Goal: Information Seeking & Learning: Learn about a topic

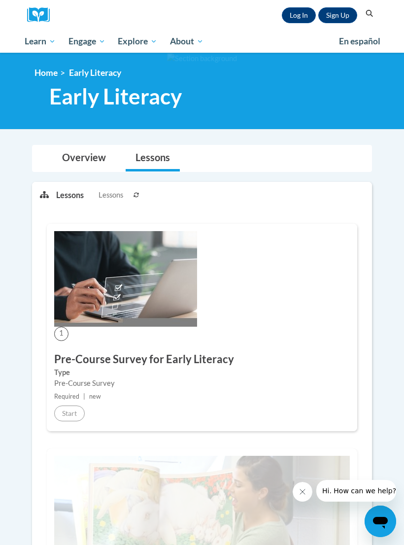
click at [300, 12] on link "Log In" at bounding box center [299, 15] width 34 height 16
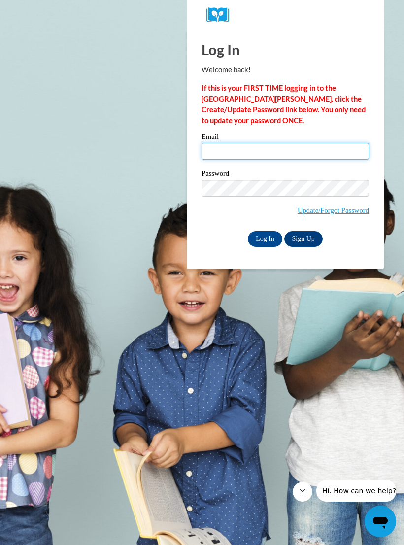
type input "rothche@pewaukeeschools.org"
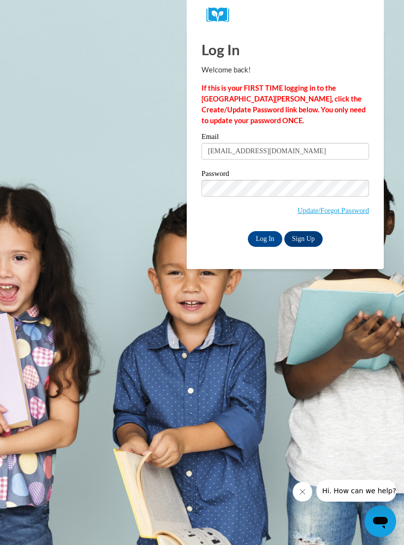
click at [265, 238] on input "Log In" at bounding box center [265, 239] width 34 height 16
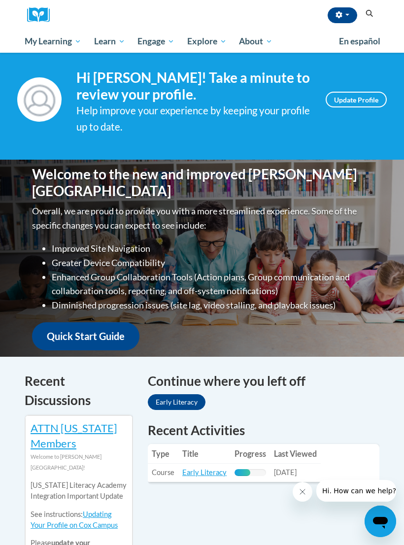
scroll to position [51, 0]
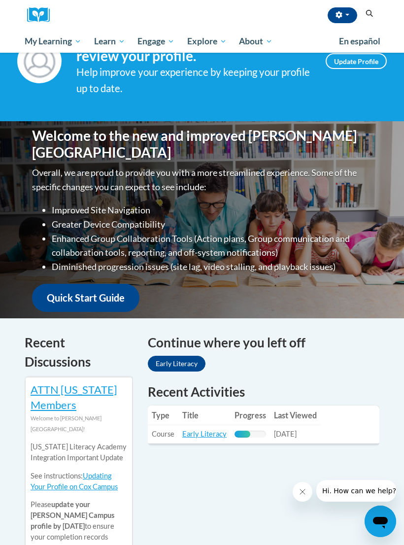
click at [316, 419] on th "Last Viewed" at bounding box center [295, 415] width 51 height 20
click at [201, 436] on link "Early Literacy" at bounding box center [204, 434] width 44 height 8
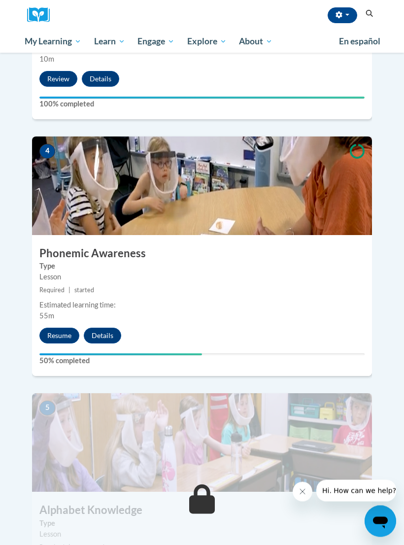
scroll to position [902, 0]
click at [52, 328] on button "Resume" at bounding box center [59, 336] width 40 height 16
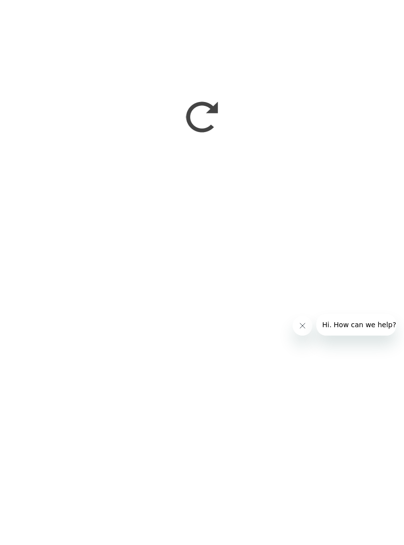
scroll to position [1123, 0]
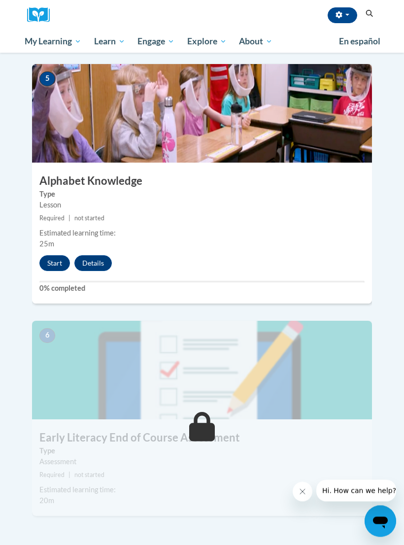
scroll to position [1230, 0]
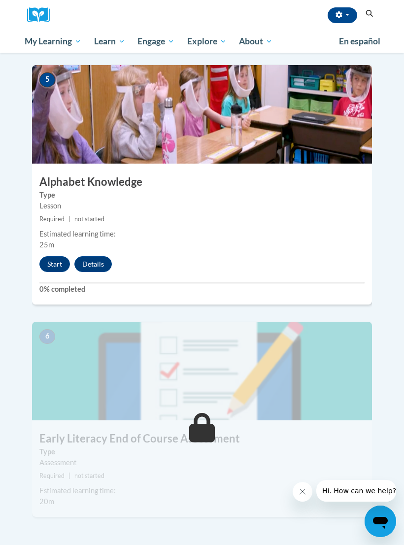
click at [46, 256] on button "Start" at bounding box center [54, 264] width 31 height 16
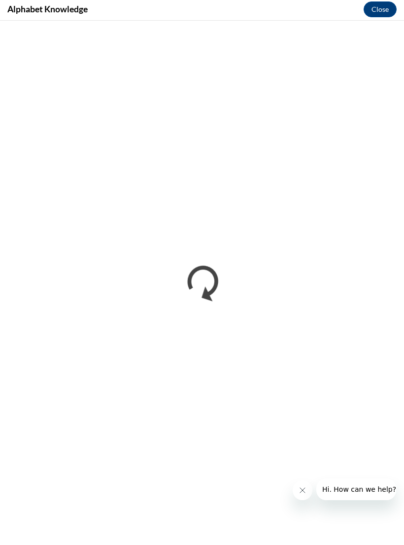
scroll to position [1231, 0]
click at [301, 491] on icon "Close message from company" at bounding box center [303, 492] width 8 height 8
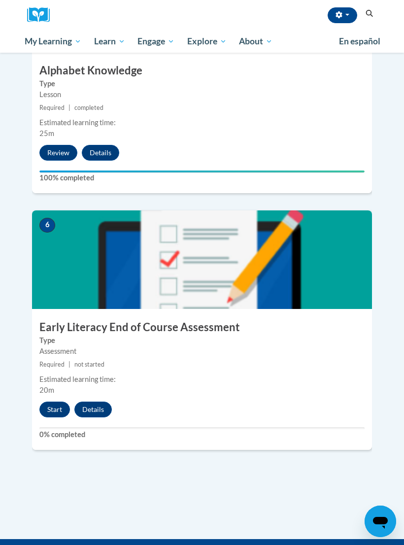
scroll to position [1341, 0]
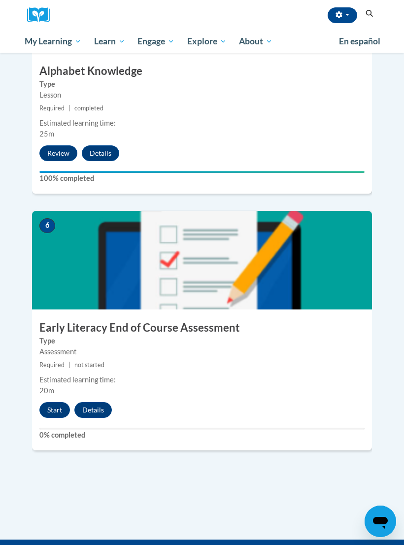
click at [59, 402] on button "Start" at bounding box center [54, 410] width 31 height 16
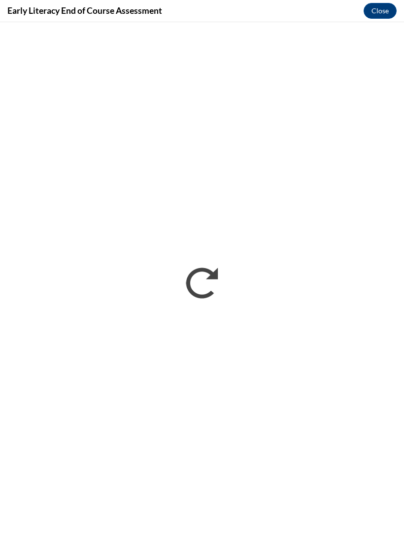
scroll to position [0, 0]
click at [373, 10] on button "Close" at bounding box center [380, 11] width 33 height 16
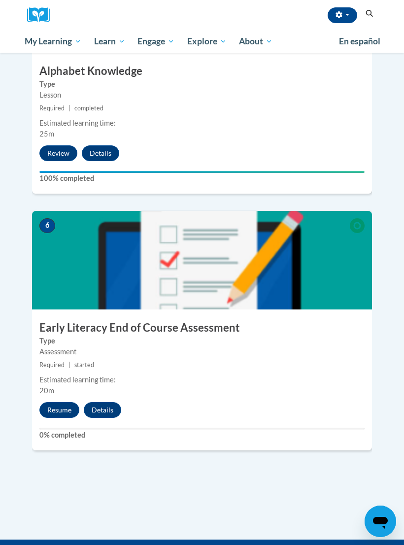
click at [54, 402] on button "Resume" at bounding box center [59, 410] width 40 height 16
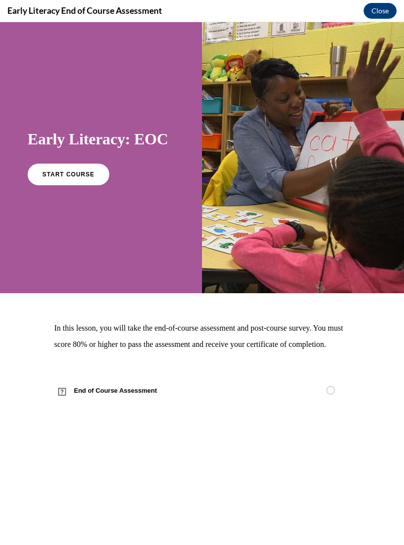
click at [59, 176] on span "START COURSE" at bounding box center [68, 174] width 52 height 7
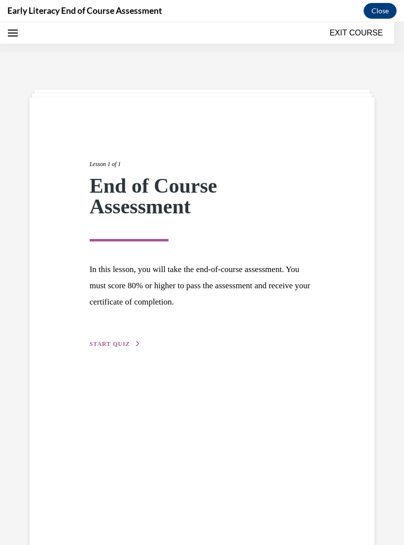
scroll to position [31, 0]
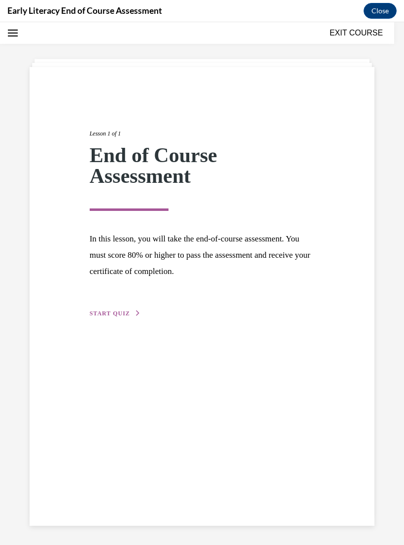
click at [95, 326] on div "Lesson 1 of 1 End of Course Assessment In this lesson, you will take the end-of…" at bounding box center [202, 296] width 345 height 459
click at [91, 317] on button "START QUIZ" at bounding box center [115, 313] width 51 height 9
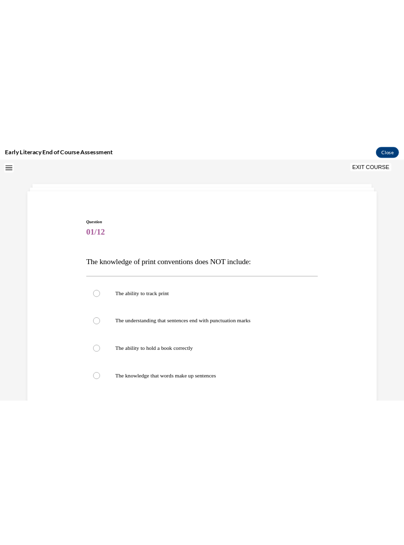
scroll to position [1341, 0]
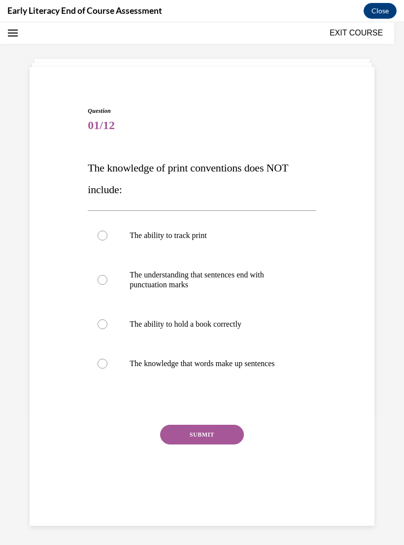
click at [101, 366] on div at bounding box center [103, 364] width 10 height 10
click at [203, 440] on button "SUBMIT" at bounding box center [202, 435] width 84 height 20
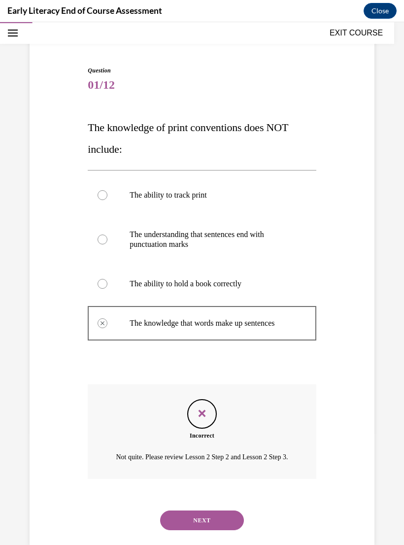
scroll to position [74, 0]
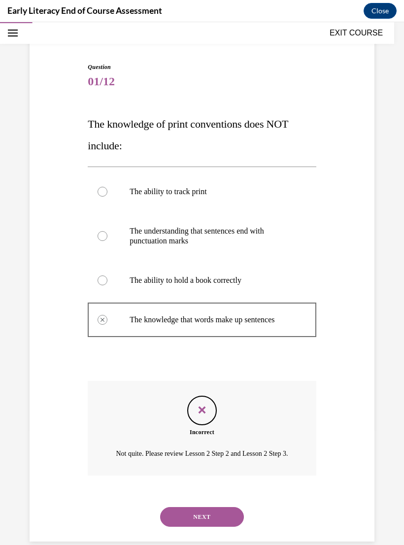
click at [222, 523] on button "NEXT" at bounding box center [202, 517] width 84 height 20
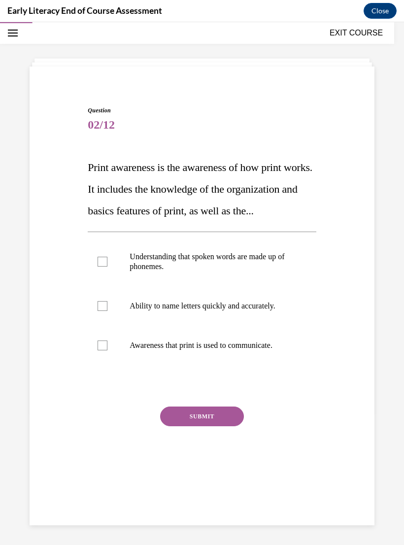
scroll to position [31, 0]
click at [102, 350] on div at bounding box center [103, 345] width 10 height 10
click at [107, 267] on div at bounding box center [103, 262] width 10 height 10
click at [212, 426] on button "SUBMIT" at bounding box center [202, 416] width 84 height 20
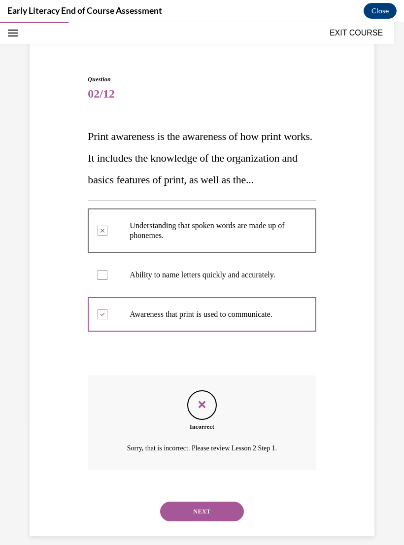
scroll to position [67, 0]
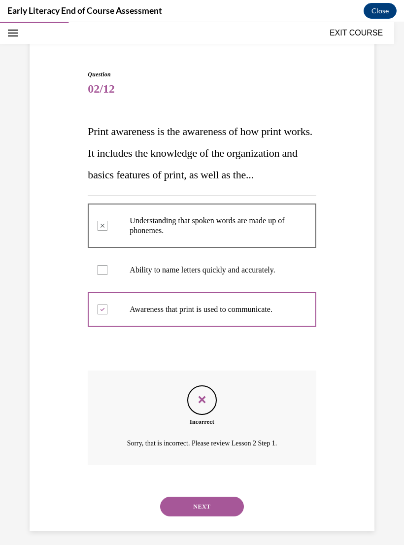
click at [215, 516] on button "NEXT" at bounding box center [202, 507] width 84 height 20
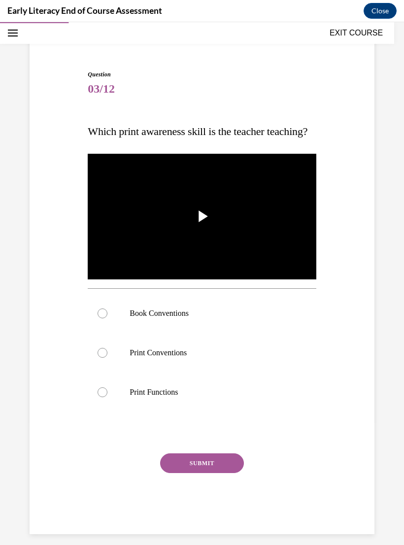
click at [202, 216] on span "Video player" at bounding box center [202, 216] width 0 height 0
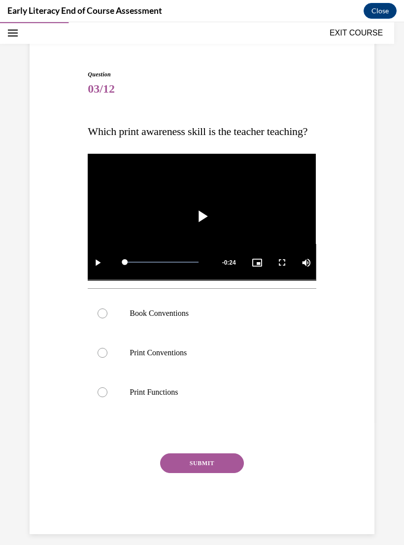
click at [100, 318] on div at bounding box center [103, 313] width 10 height 10
click at [204, 503] on div "SUBMIT" at bounding box center [202, 477] width 228 height 49
click at [207, 473] on button "SUBMIT" at bounding box center [202, 463] width 84 height 20
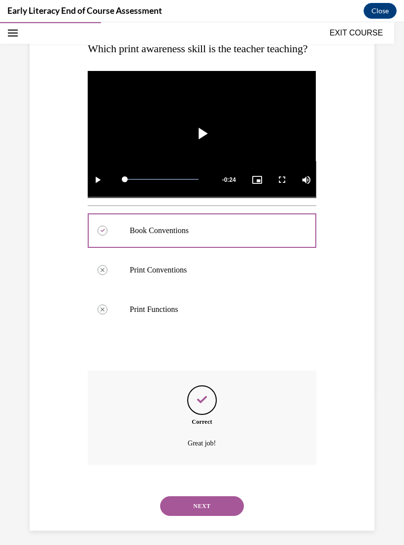
click at [226, 516] on button "NEXT" at bounding box center [202, 506] width 84 height 20
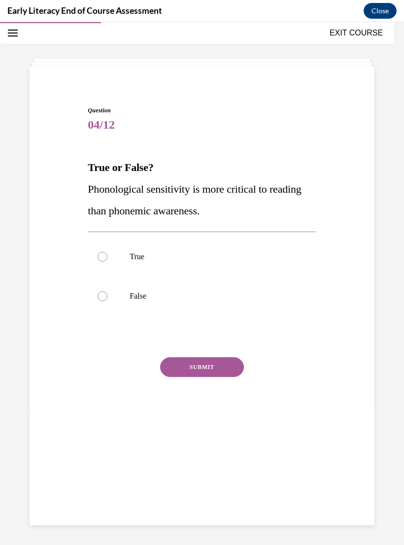
scroll to position [31, 0]
click at [105, 299] on div at bounding box center [103, 296] width 10 height 10
click at [212, 368] on button "SUBMIT" at bounding box center [202, 367] width 84 height 20
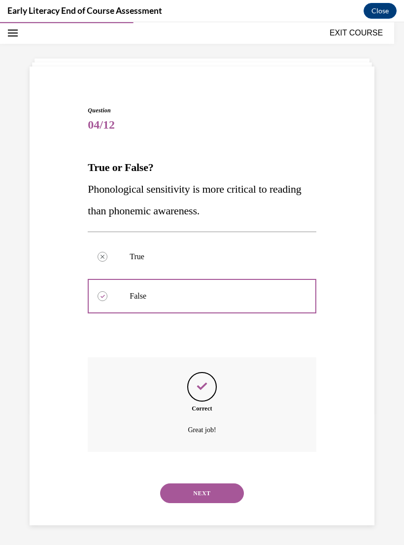
click at [223, 490] on button "NEXT" at bounding box center [202, 493] width 84 height 20
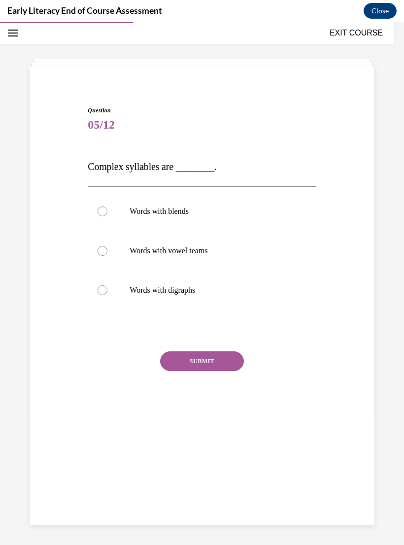
click at [222, 213] on p "Words with blends" at bounding box center [211, 211] width 162 height 10
click at [215, 356] on button "SUBMIT" at bounding box center [202, 361] width 84 height 20
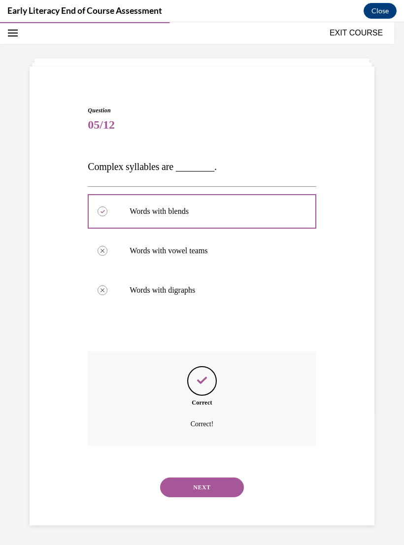
click at [219, 479] on button "NEXT" at bounding box center [202, 487] width 84 height 20
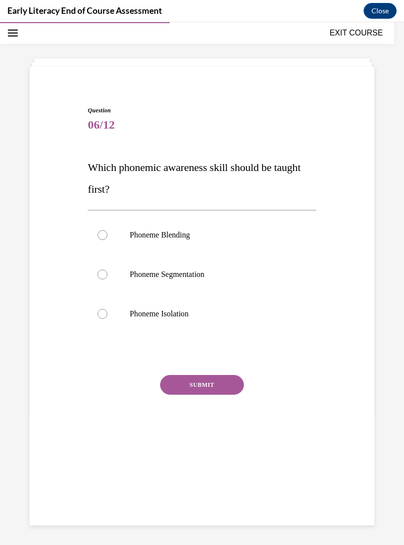
click at [206, 237] on p "Phoneme Blending" at bounding box center [211, 235] width 162 height 10
click at [227, 382] on button "SUBMIT" at bounding box center [202, 385] width 84 height 20
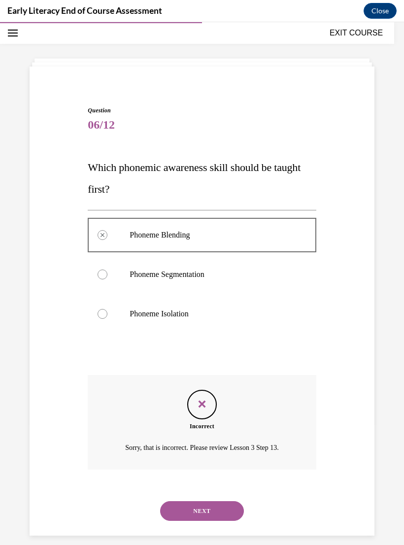
click at [207, 508] on button "NEXT" at bounding box center [202, 511] width 84 height 20
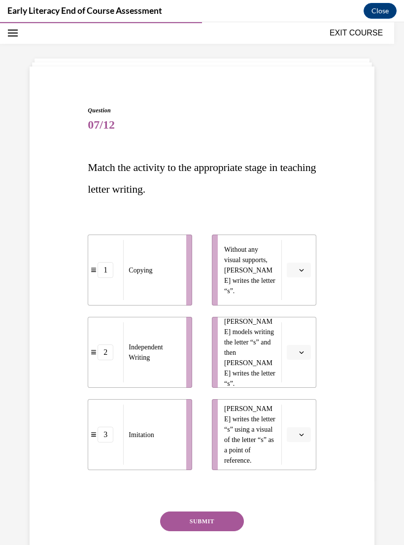
click at [292, 263] on button "button" at bounding box center [299, 270] width 24 height 15
click at [299, 330] on div "2" at bounding box center [297, 332] width 25 height 20
click at [307, 354] on button "button" at bounding box center [299, 352] width 24 height 15
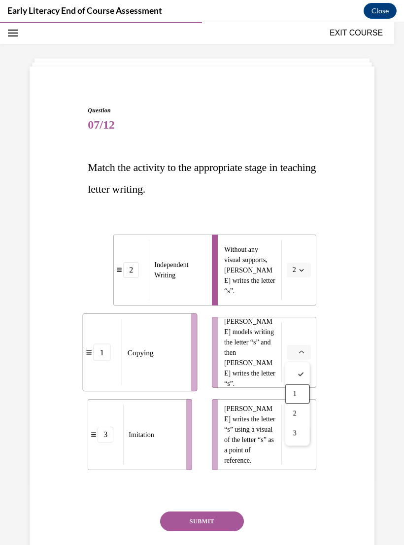
click at [300, 398] on div "1" at bounding box center [297, 394] width 25 height 20
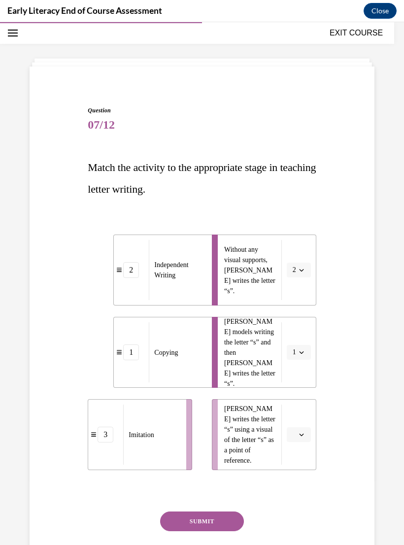
click at [306, 436] on button "button" at bounding box center [299, 434] width 24 height 15
click at [294, 520] on div "3" at bounding box center [297, 516] width 25 height 20
click at [219, 530] on button "SUBMIT" at bounding box center [202, 521] width 84 height 20
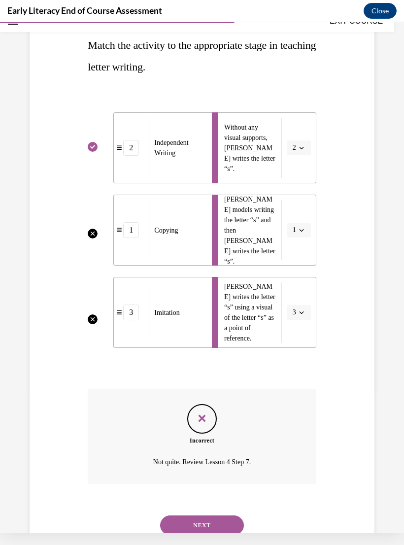
scroll to position [150, 0]
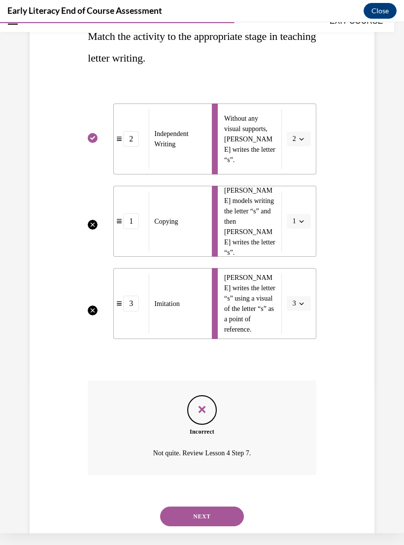
click at [236, 507] on button "NEXT" at bounding box center [202, 516] width 84 height 20
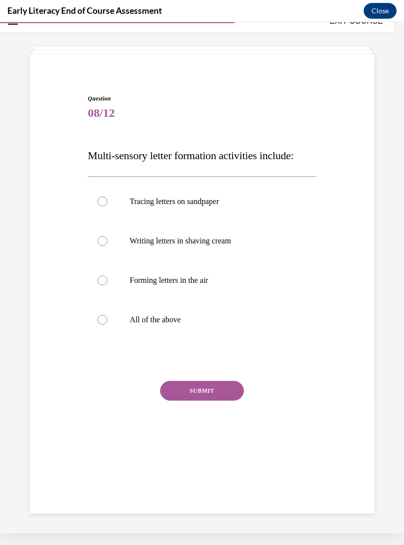
scroll to position [31, 0]
click at [110, 318] on div at bounding box center [202, 319] width 228 height 39
click at [219, 384] on button "SUBMIT" at bounding box center [202, 391] width 84 height 20
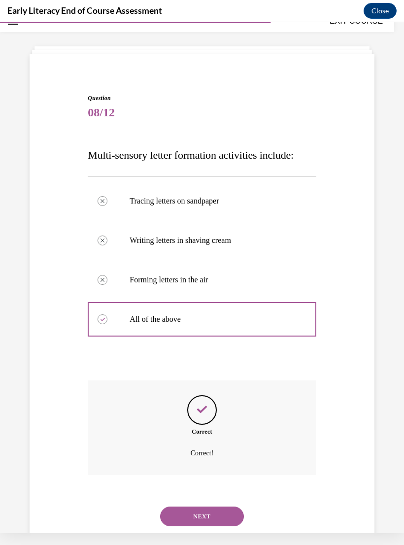
scroll to position [32, 0]
click at [226, 509] on button "NEXT" at bounding box center [202, 516] width 84 height 20
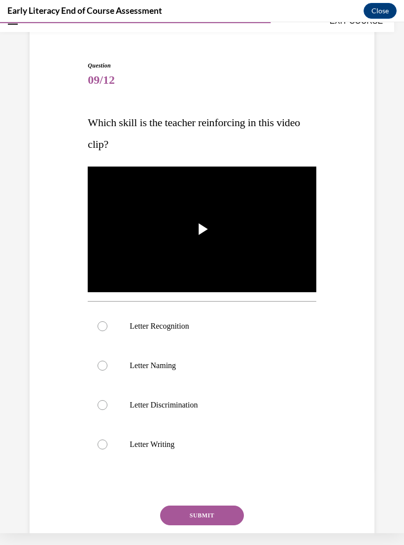
scroll to position [64, 0]
click at [110, 322] on div at bounding box center [202, 325] width 228 height 39
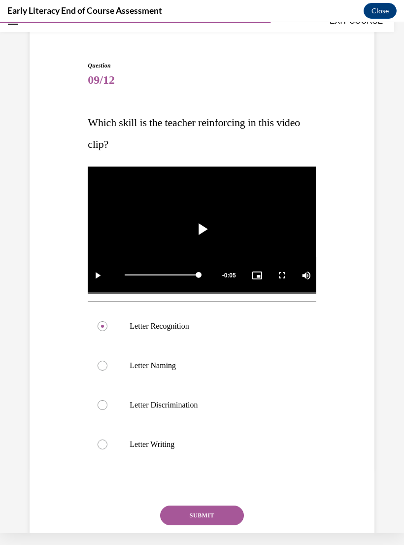
click at [216, 511] on button "SUBMIT" at bounding box center [202, 516] width 84 height 20
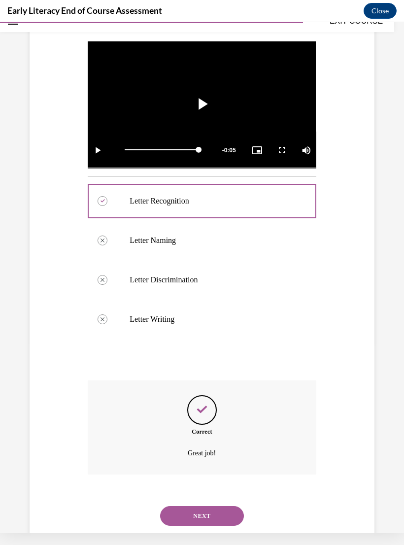
click at [219, 506] on button "NEXT" at bounding box center [202, 516] width 84 height 20
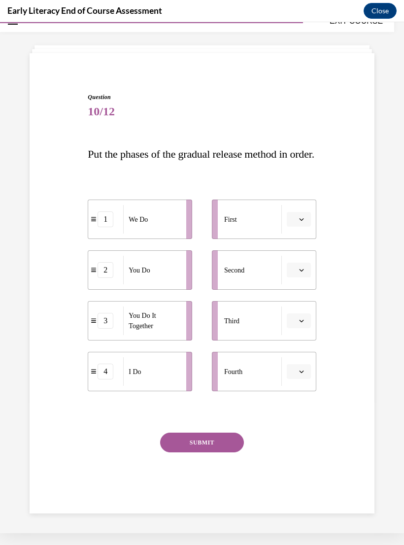
scroll to position [31, 0]
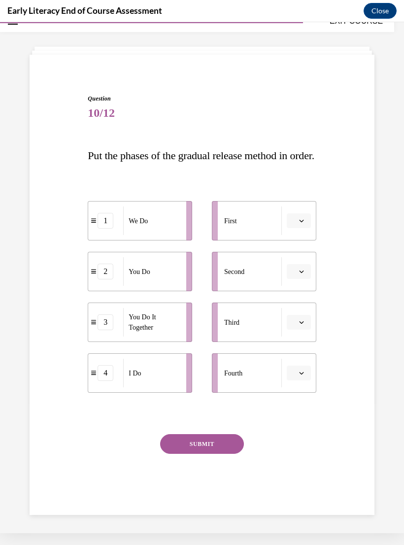
click at [296, 228] on button "button" at bounding box center [299, 220] width 24 height 15
click at [300, 348] on div "4" at bounding box center [297, 344] width 25 height 20
click at [296, 279] on button "button" at bounding box center [299, 271] width 24 height 15
click at [302, 357] on div "2" at bounding box center [297, 355] width 25 height 20
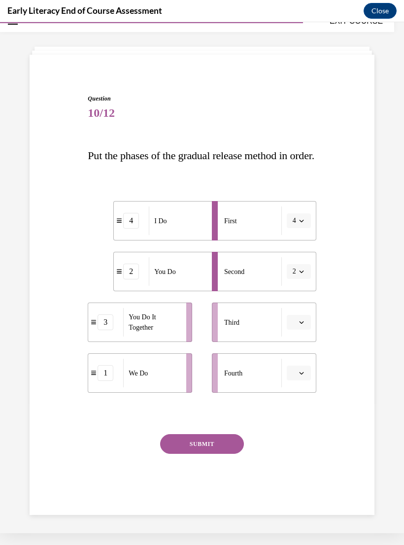
click at [307, 279] on button "2" at bounding box center [299, 271] width 24 height 15
click at [299, 376] on div "3" at bounding box center [295, 375] width 25 height 20
click at [305, 330] on button "button" at bounding box center [299, 322] width 24 height 15
click at [300, 279] on button "3" at bounding box center [299, 271] width 24 height 15
click at [296, 403] on div "4" at bounding box center [295, 394] width 25 height 20
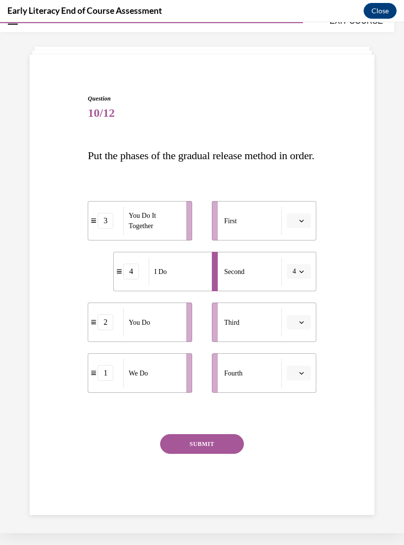
click at [304, 330] on button "button" at bounding box center [299, 322] width 24 height 15
click at [300, 383] on div "1" at bounding box center [297, 386] width 25 height 20
click at [305, 228] on button "button" at bounding box center [299, 220] width 24 height 15
click at [361, 297] on div "Question 10/12 Put the phases of the gradual release method in order. 3 You Do …" at bounding box center [202, 290] width 350 height 450
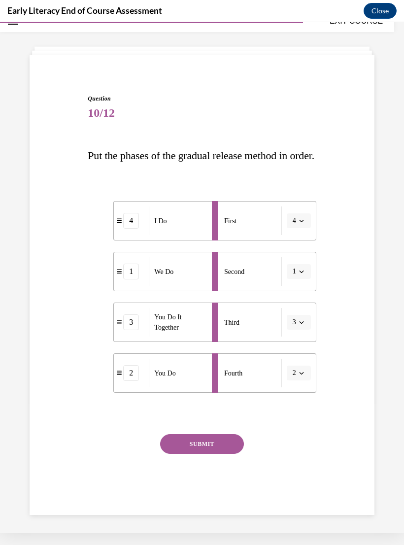
click at [200, 454] on button "SUBMIT" at bounding box center [202, 444] width 84 height 20
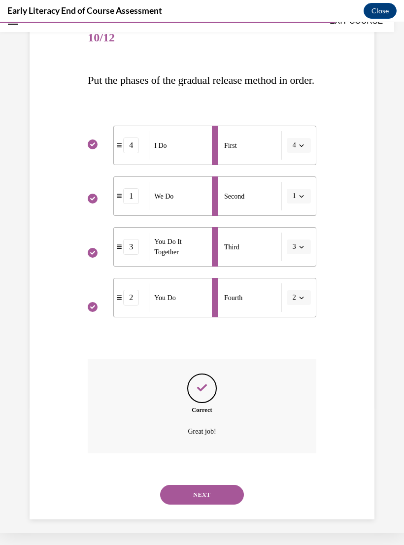
click at [225, 505] on button "NEXT" at bounding box center [202, 495] width 84 height 20
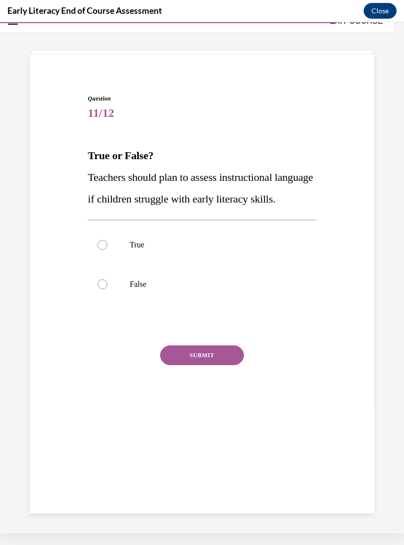
click at [254, 261] on div at bounding box center [202, 244] width 228 height 39
click at [234, 365] on button "SUBMIT" at bounding box center [202, 355] width 84 height 20
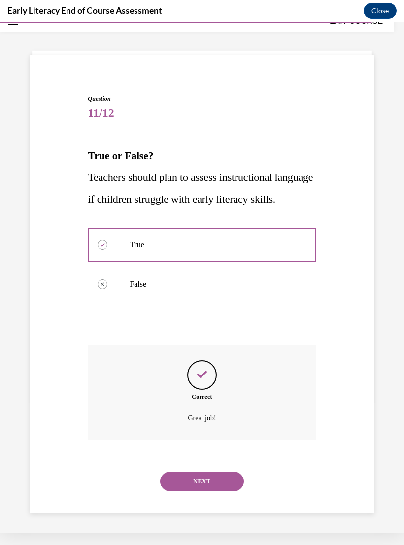
click at [216, 491] on button "NEXT" at bounding box center [202, 482] width 84 height 20
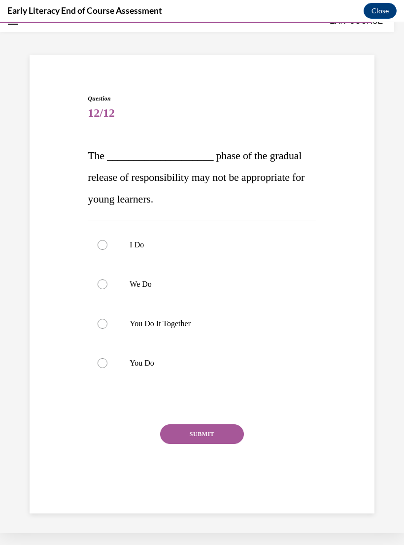
click at [224, 317] on div at bounding box center [202, 323] width 228 height 39
click at [247, 373] on div at bounding box center [202, 362] width 228 height 39
click at [231, 430] on button "SUBMIT" at bounding box center [202, 434] width 84 height 20
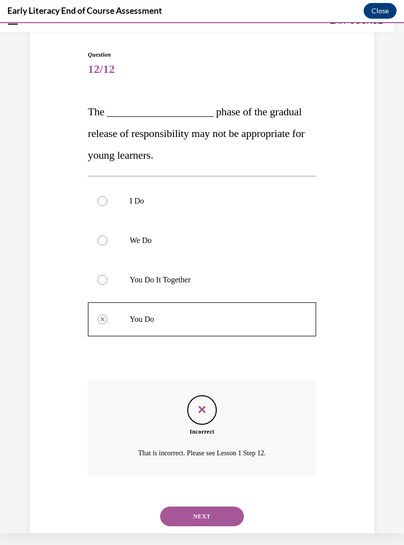
click at [222, 513] on button "NEXT" at bounding box center [202, 516] width 84 height 20
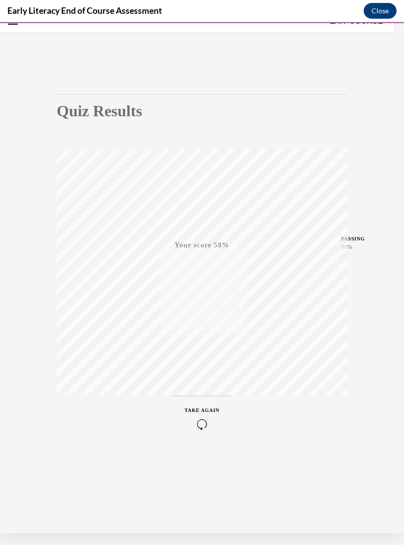
click at [195, 430] on button "TAKE AGAIN" at bounding box center [202, 418] width 59 height 44
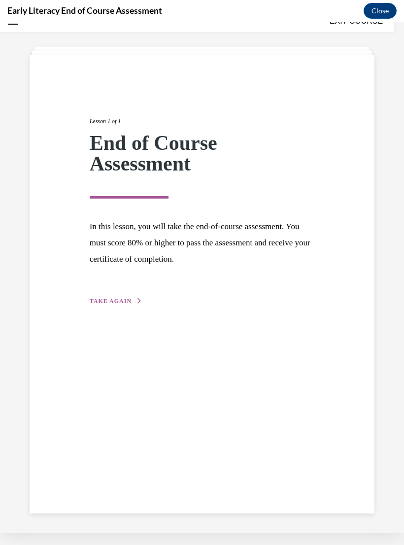
click at [136, 299] on icon "button" at bounding box center [139, 300] width 6 height 5
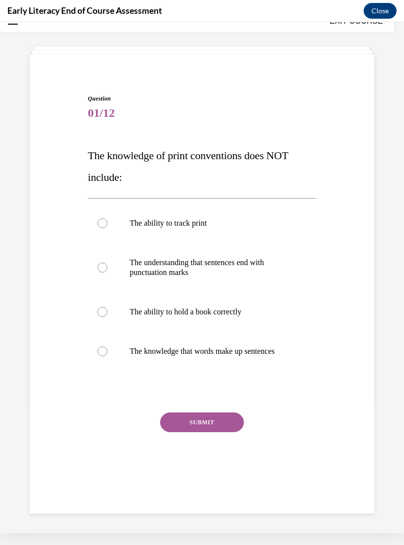
click at [102, 306] on div at bounding box center [202, 311] width 228 height 39
click at [210, 423] on button "SUBMIT" at bounding box center [202, 422] width 84 height 20
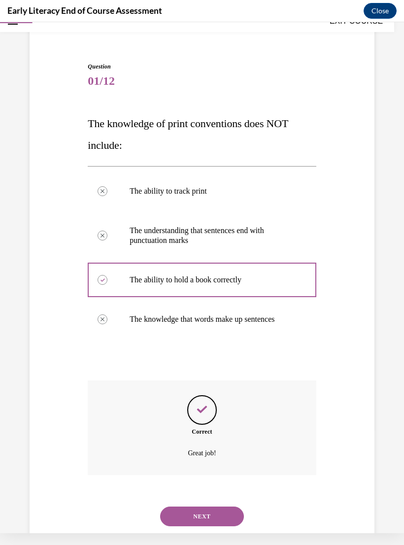
click at [215, 507] on button "NEXT" at bounding box center [202, 516] width 84 height 20
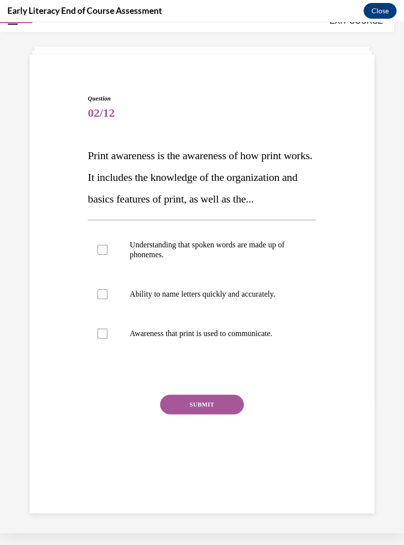
click at [101, 338] on div at bounding box center [103, 334] width 10 height 10
click at [204, 414] on button "SUBMIT" at bounding box center [202, 405] width 84 height 20
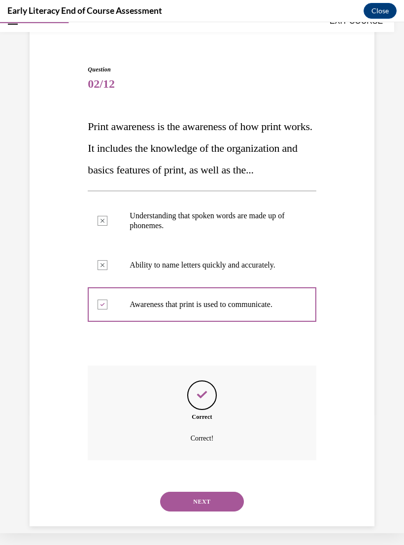
scroll to position [67, 0]
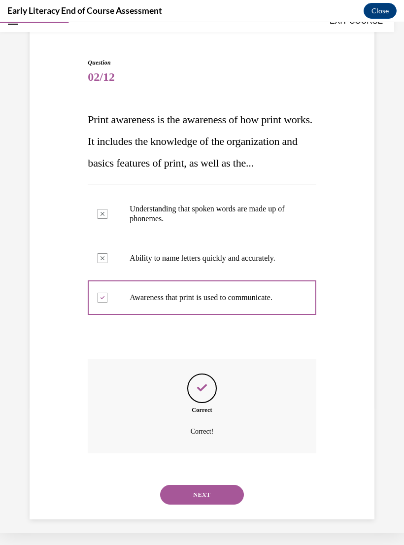
click at [216, 505] on button "NEXT" at bounding box center [202, 495] width 84 height 20
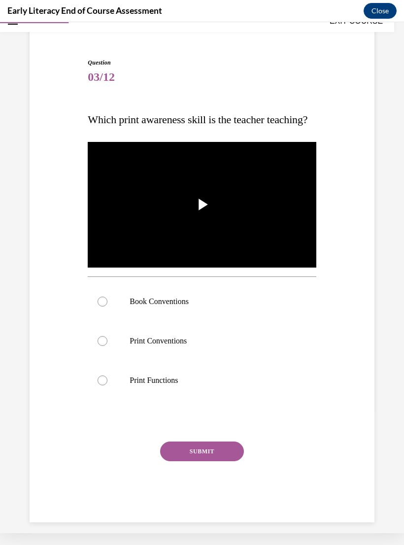
click at [109, 321] on div at bounding box center [202, 301] width 228 height 39
click at [213, 461] on button "SUBMIT" at bounding box center [202, 451] width 84 height 20
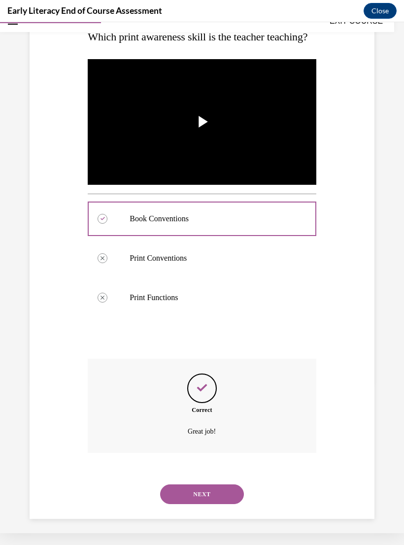
click at [216, 504] on button "NEXT" at bounding box center [202, 494] width 84 height 20
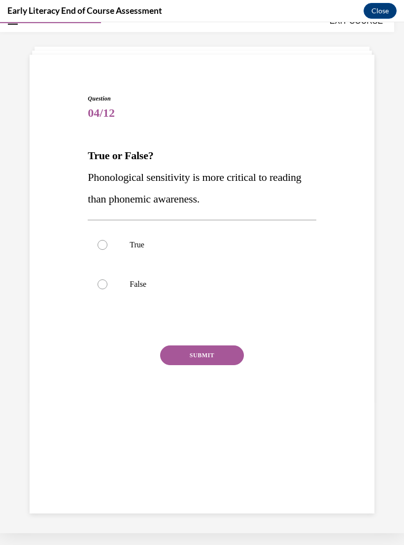
scroll to position [31, 0]
click at [212, 284] on p "False" at bounding box center [211, 284] width 162 height 10
click at [215, 355] on button "SUBMIT" at bounding box center [202, 355] width 84 height 20
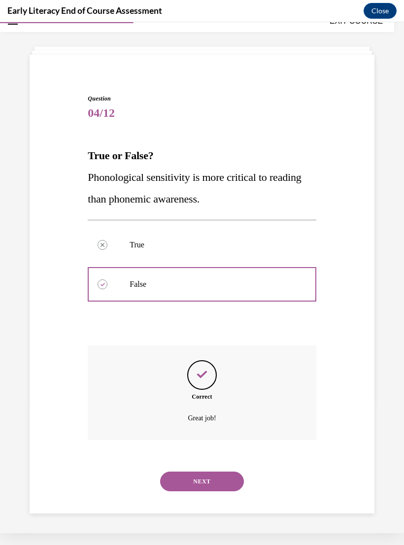
click at [221, 473] on button "NEXT" at bounding box center [202, 482] width 84 height 20
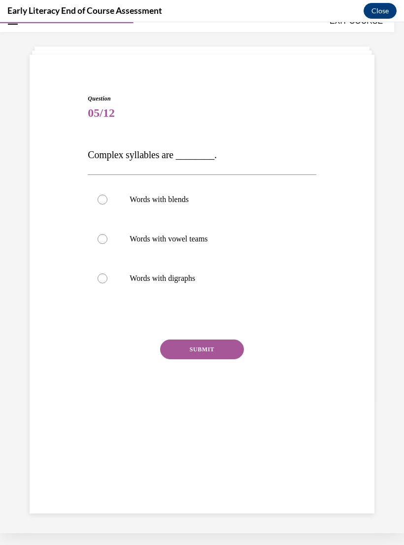
click at [236, 207] on div at bounding box center [202, 199] width 228 height 39
click at [222, 357] on button "SUBMIT" at bounding box center [202, 349] width 84 height 20
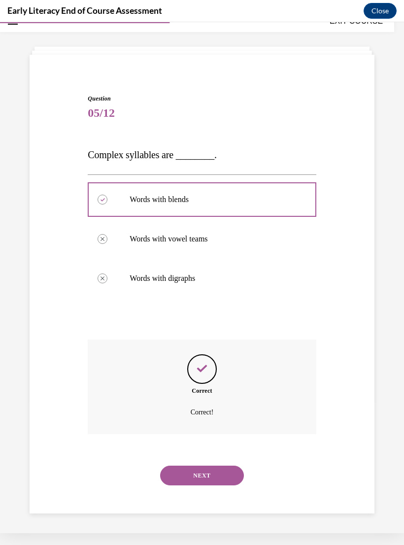
click at [208, 472] on button "NEXT" at bounding box center [202, 476] width 84 height 20
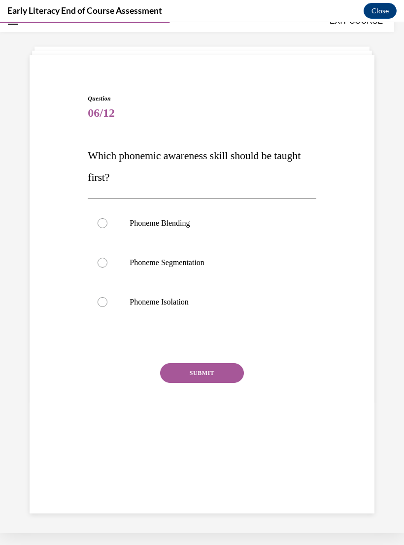
click at [236, 312] on div at bounding box center [202, 301] width 228 height 39
click at [208, 377] on button "SUBMIT" at bounding box center [202, 373] width 84 height 20
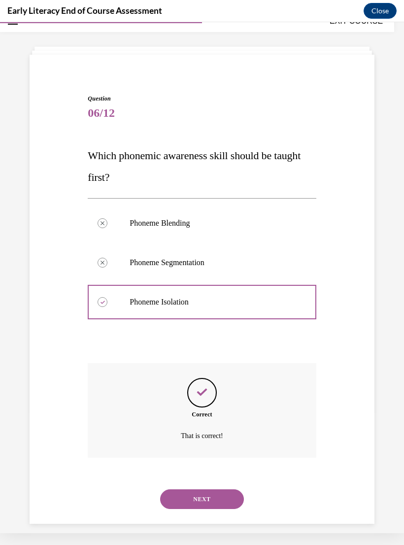
click at [213, 494] on button "NEXT" at bounding box center [202, 499] width 84 height 20
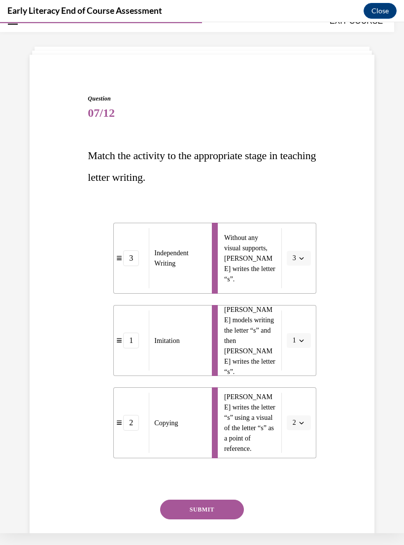
click at [206, 506] on button "SUBMIT" at bounding box center [202, 510] width 84 height 20
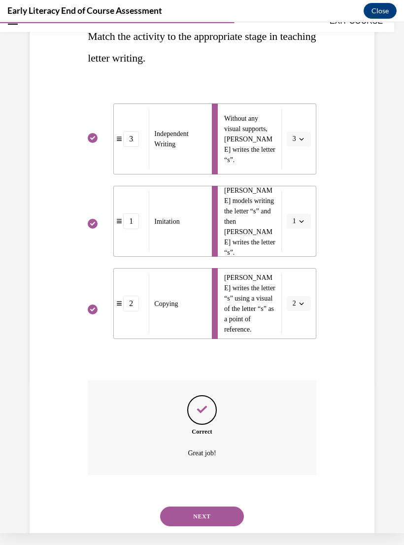
click at [225, 507] on button "NEXT" at bounding box center [202, 516] width 84 height 20
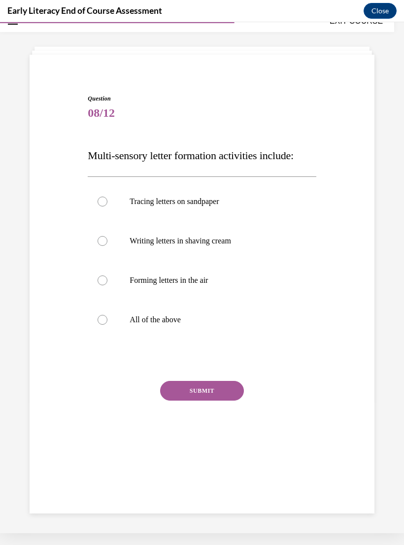
click at [207, 313] on div at bounding box center [202, 319] width 228 height 39
click at [234, 390] on button "SUBMIT" at bounding box center [202, 391] width 84 height 20
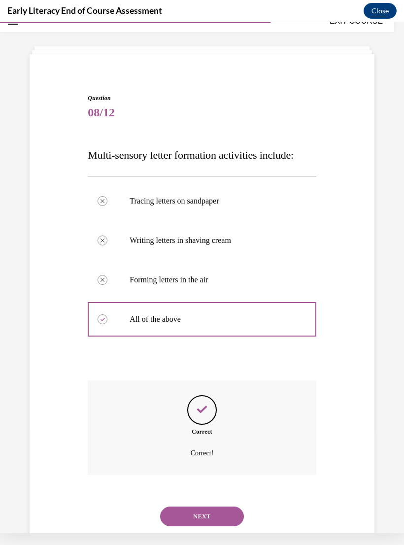
scroll to position [32, 0]
click at [222, 510] on button "NEXT" at bounding box center [202, 516] width 84 height 20
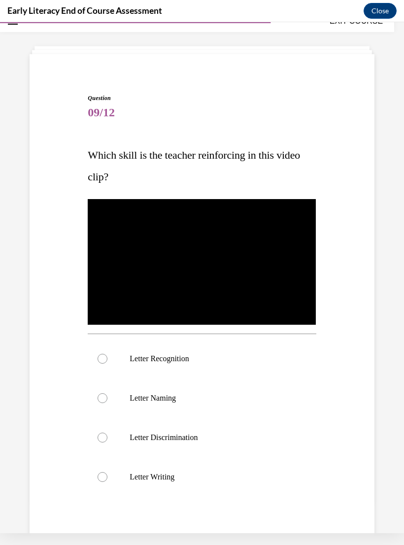
click at [217, 364] on div at bounding box center [202, 358] width 228 height 39
click at [221, 544] on button "SUBMIT" at bounding box center [202, 548] width 84 height 20
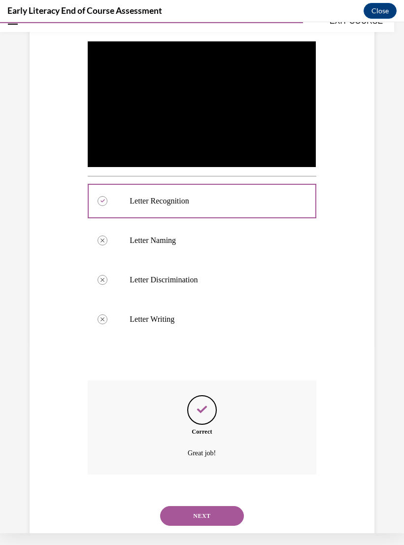
click at [225, 508] on button "NEXT" at bounding box center [202, 516] width 84 height 20
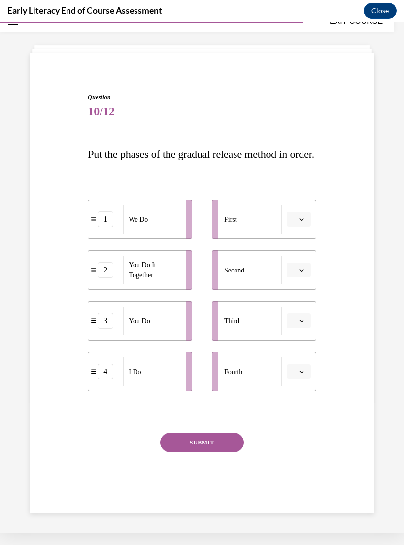
scroll to position [31, 0]
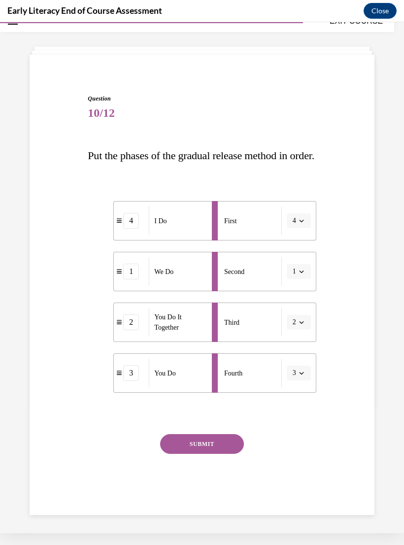
click at [214, 454] on button "SUBMIT" at bounding box center [202, 444] width 84 height 20
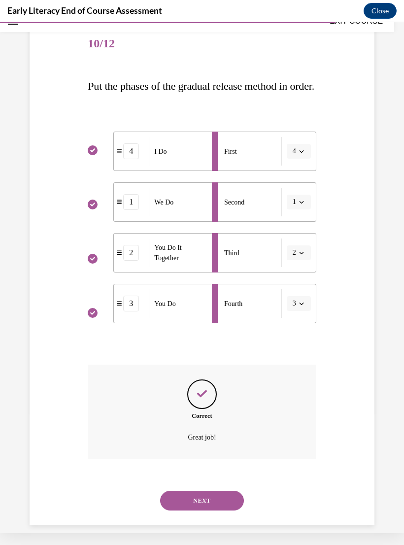
scroll to position [106, 0]
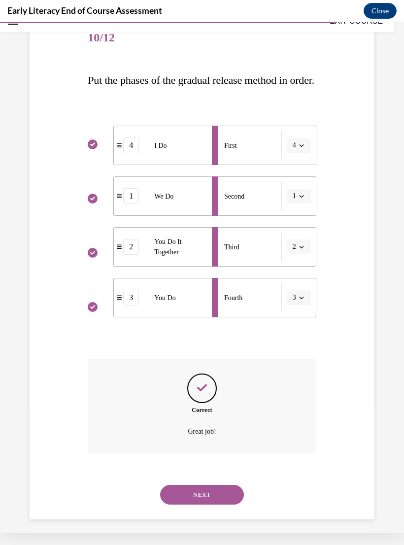
click at [227, 505] on button "NEXT" at bounding box center [202, 495] width 84 height 20
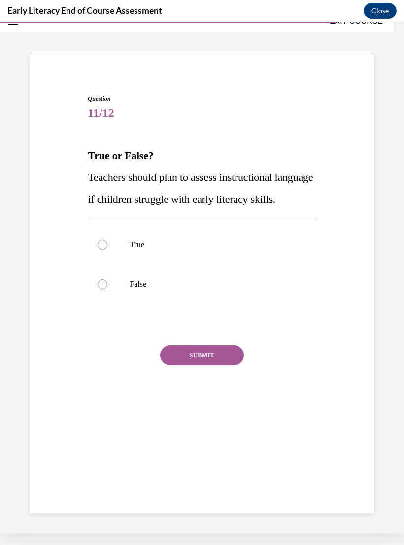
scroll to position [31, 0]
click at [249, 261] on div at bounding box center [202, 244] width 228 height 39
click at [217, 365] on button "SUBMIT" at bounding box center [202, 355] width 84 height 20
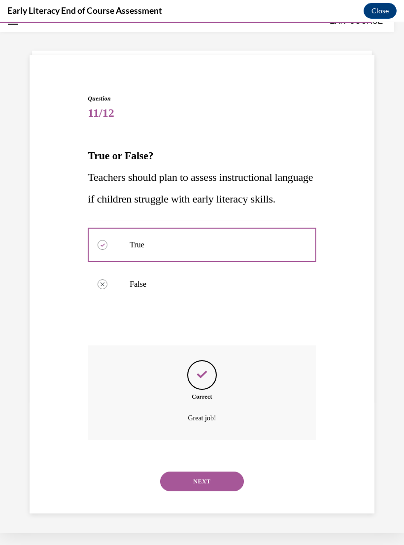
click at [216, 491] on button "NEXT" at bounding box center [202, 482] width 84 height 20
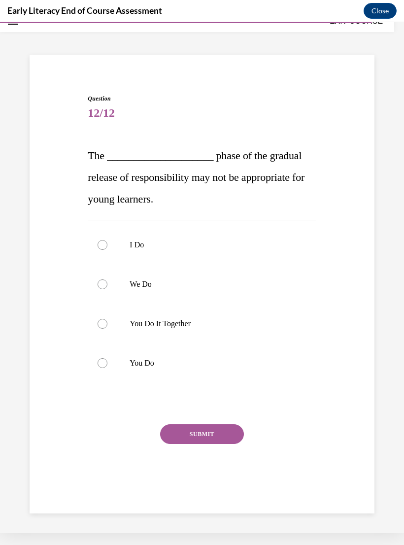
click at [225, 316] on div at bounding box center [202, 323] width 228 height 39
click at [210, 439] on button "SUBMIT" at bounding box center [202, 434] width 84 height 20
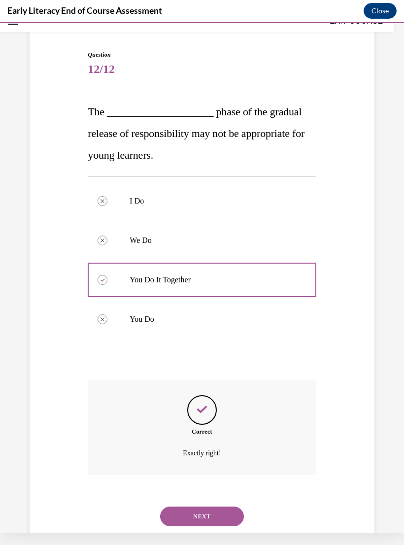
click at [215, 506] on button "NEXT" at bounding box center [202, 516] width 84 height 20
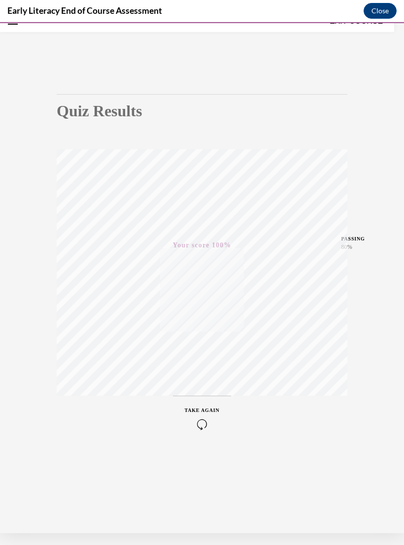
scroll to position [0, 0]
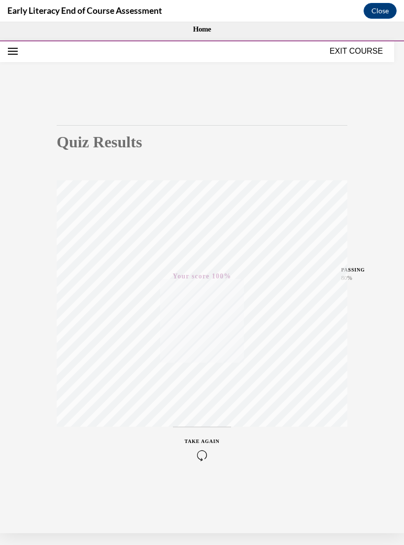
click at [360, 53] on button "EXIT COURSE" at bounding box center [356, 51] width 59 height 12
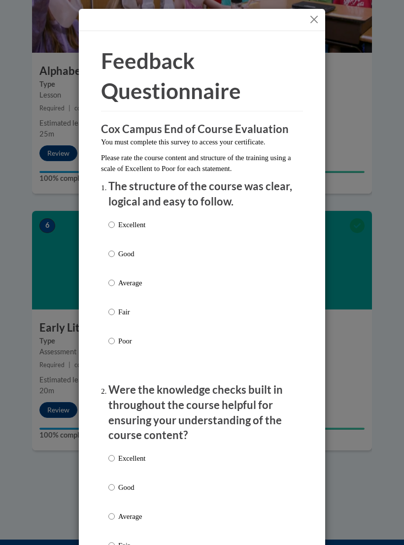
click at [309, 16] on button "Close" at bounding box center [314, 19] width 12 height 12
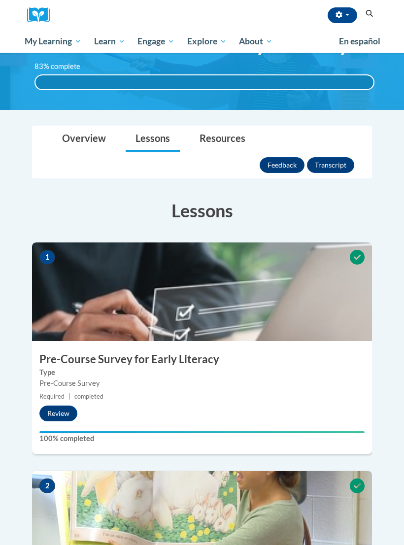
scroll to position [53, 0]
click at [0, 0] on span "My Course Progress" at bounding box center [0, 0] width 0 height 0
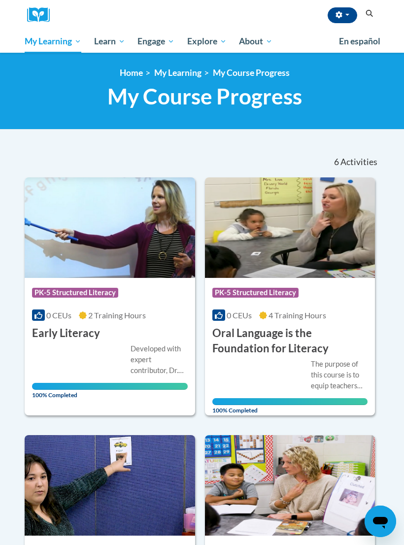
click at [0, 0] on link "PK-5 Structured Literacy Program" at bounding box center [0, 0] width 0 height 0
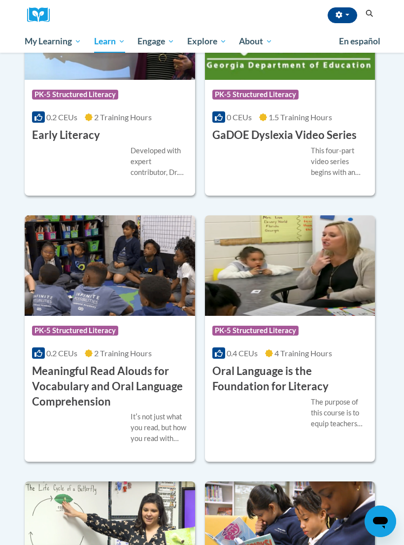
scroll to position [646, 0]
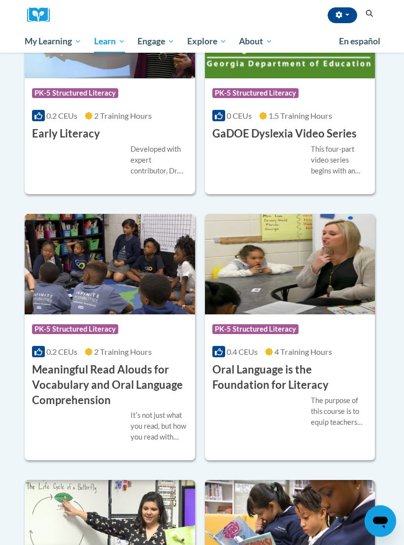
click at [120, 383] on h3 "Meaningful Read Alouds for Vocabulary and Oral Language Comprehension" at bounding box center [110, 385] width 156 height 45
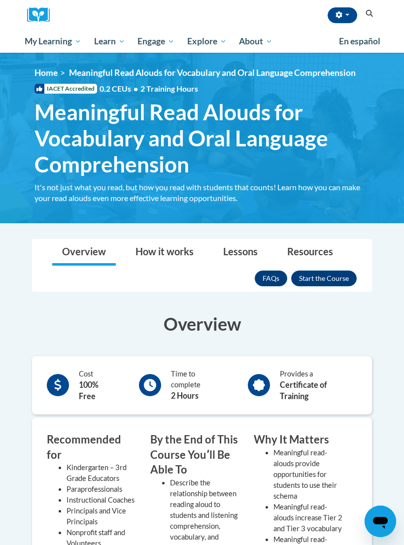
click at [326, 275] on button "Enroll" at bounding box center [324, 278] width 66 height 16
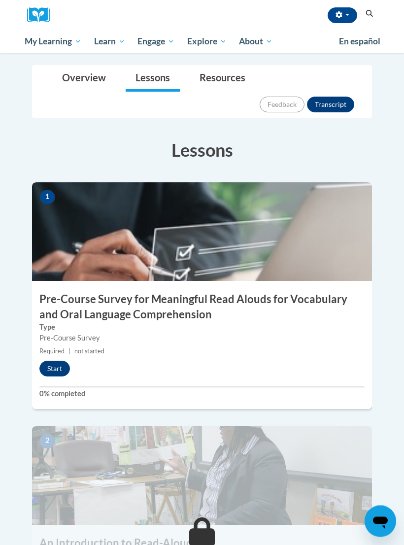
click at [65, 361] on button "Start" at bounding box center [54, 369] width 31 height 16
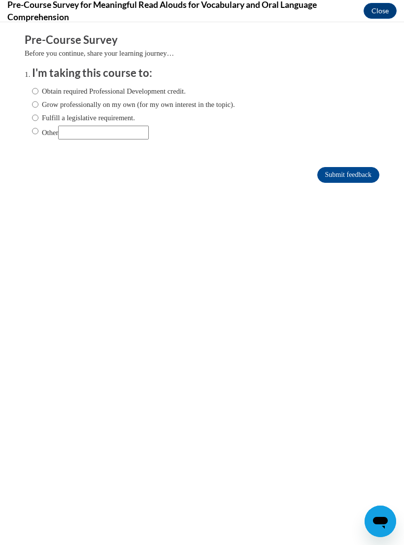
click at [33, 91] on input "Obtain required Professional Development credit." at bounding box center [35, 91] width 6 height 11
radio input "true"
click at [354, 176] on input "Submit feedback" at bounding box center [348, 175] width 62 height 16
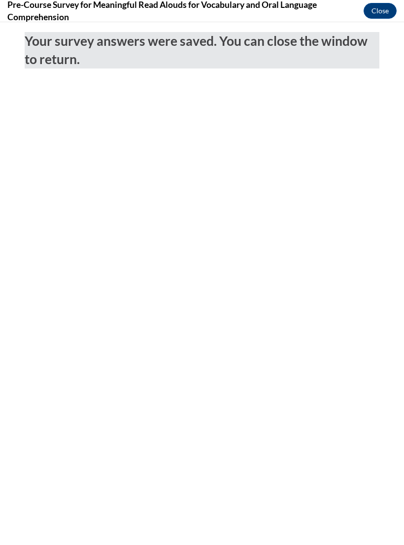
click at [379, 16] on button "Close" at bounding box center [380, 11] width 33 height 16
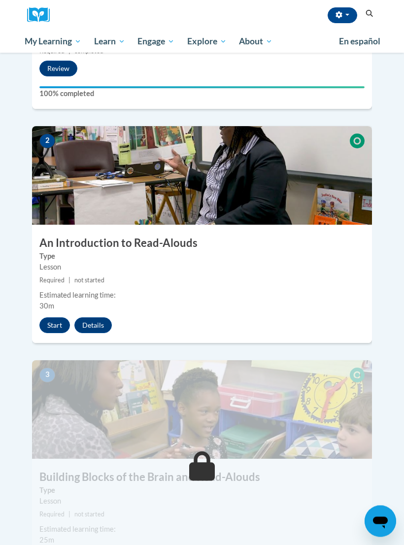
scroll to position [479, 0]
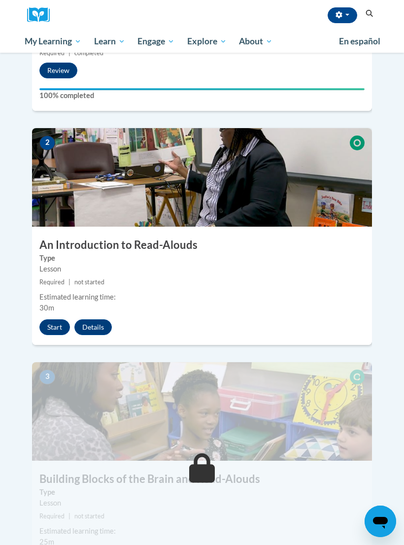
click at [44, 319] on button "Start" at bounding box center [54, 327] width 31 height 16
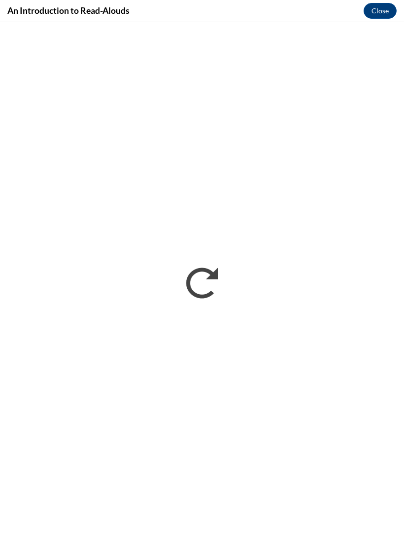
scroll to position [0, 0]
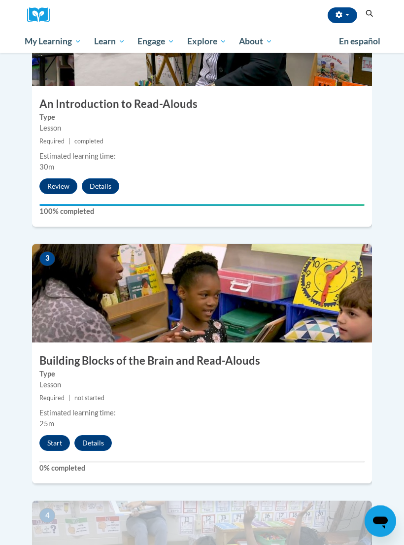
scroll to position [620, 0]
click at [51, 435] on button "Start" at bounding box center [54, 443] width 31 height 16
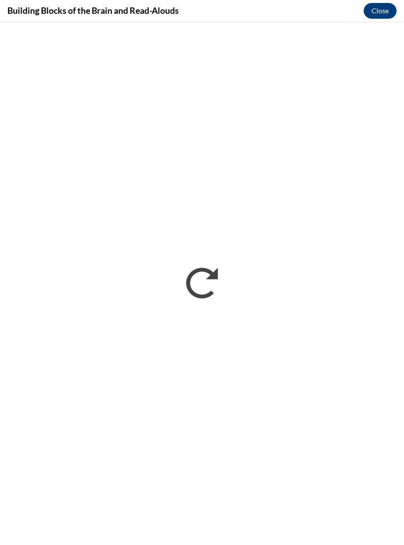
scroll to position [0, 0]
